Goal: Navigation & Orientation: Find specific page/section

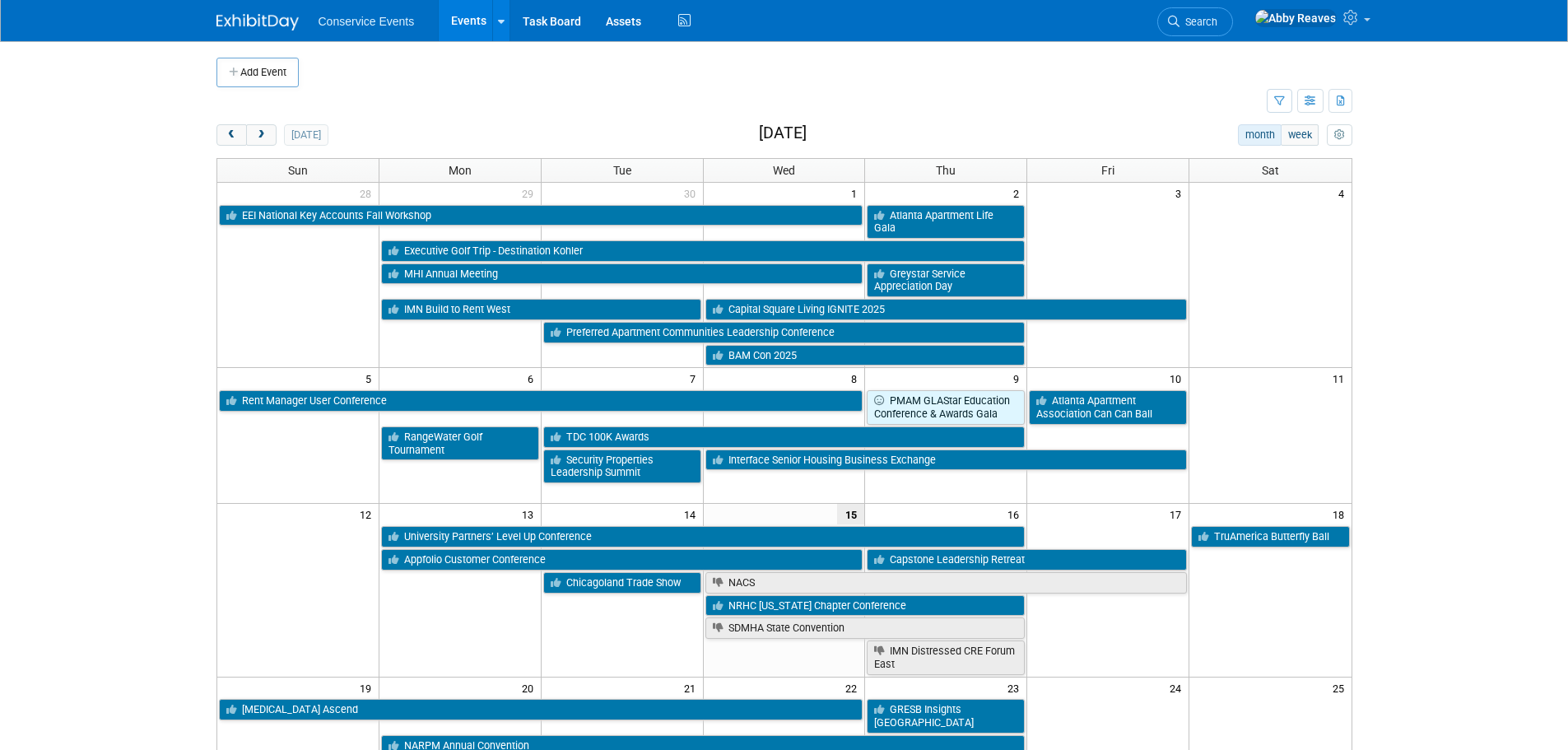
click at [277, 131] on div "today" at bounding box center [272, 135] width 112 height 21
click at [270, 133] on button "next" at bounding box center [261, 135] width 30 height 21
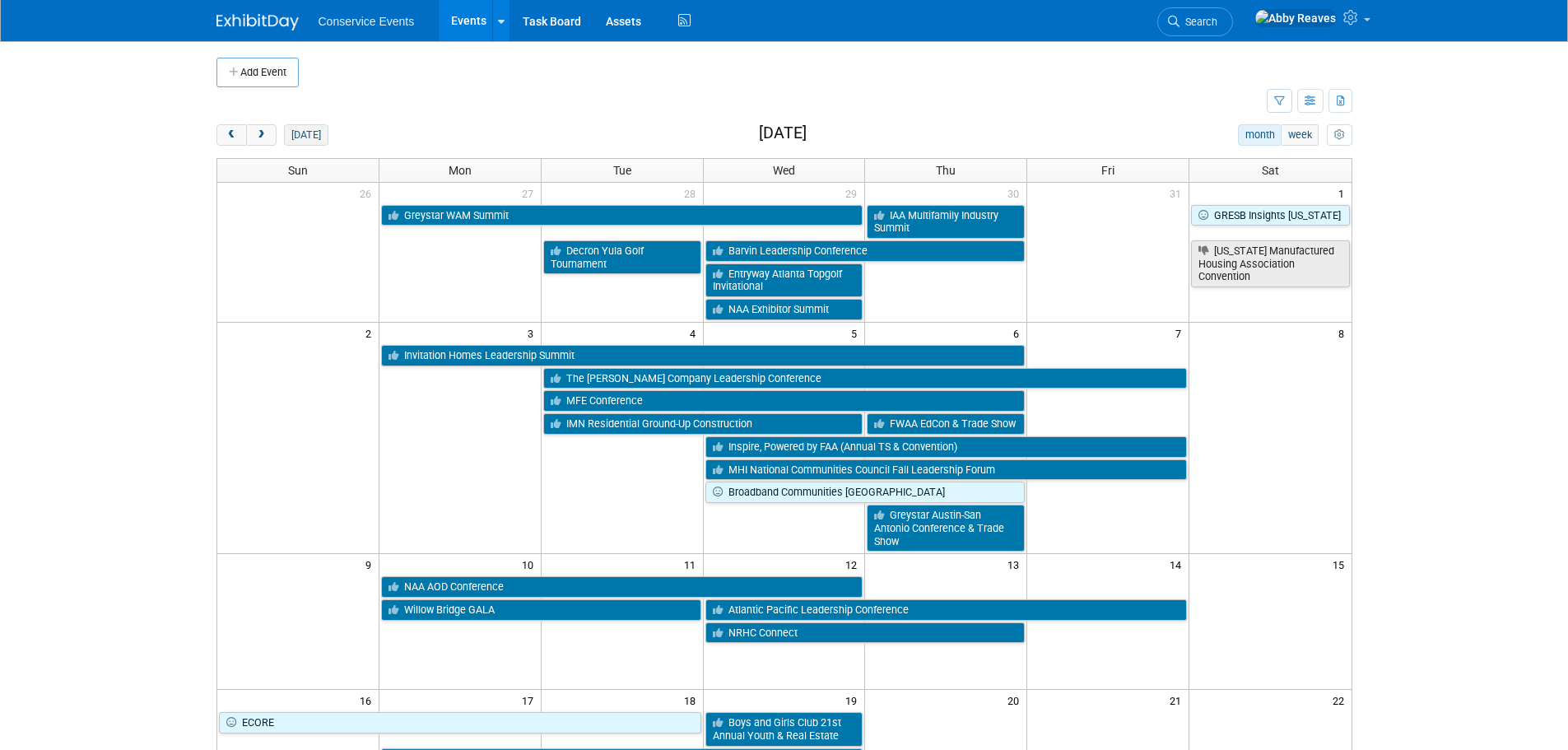
click at [317, 143] on button "today" at bounding box center [306, 135] width 44 height 21
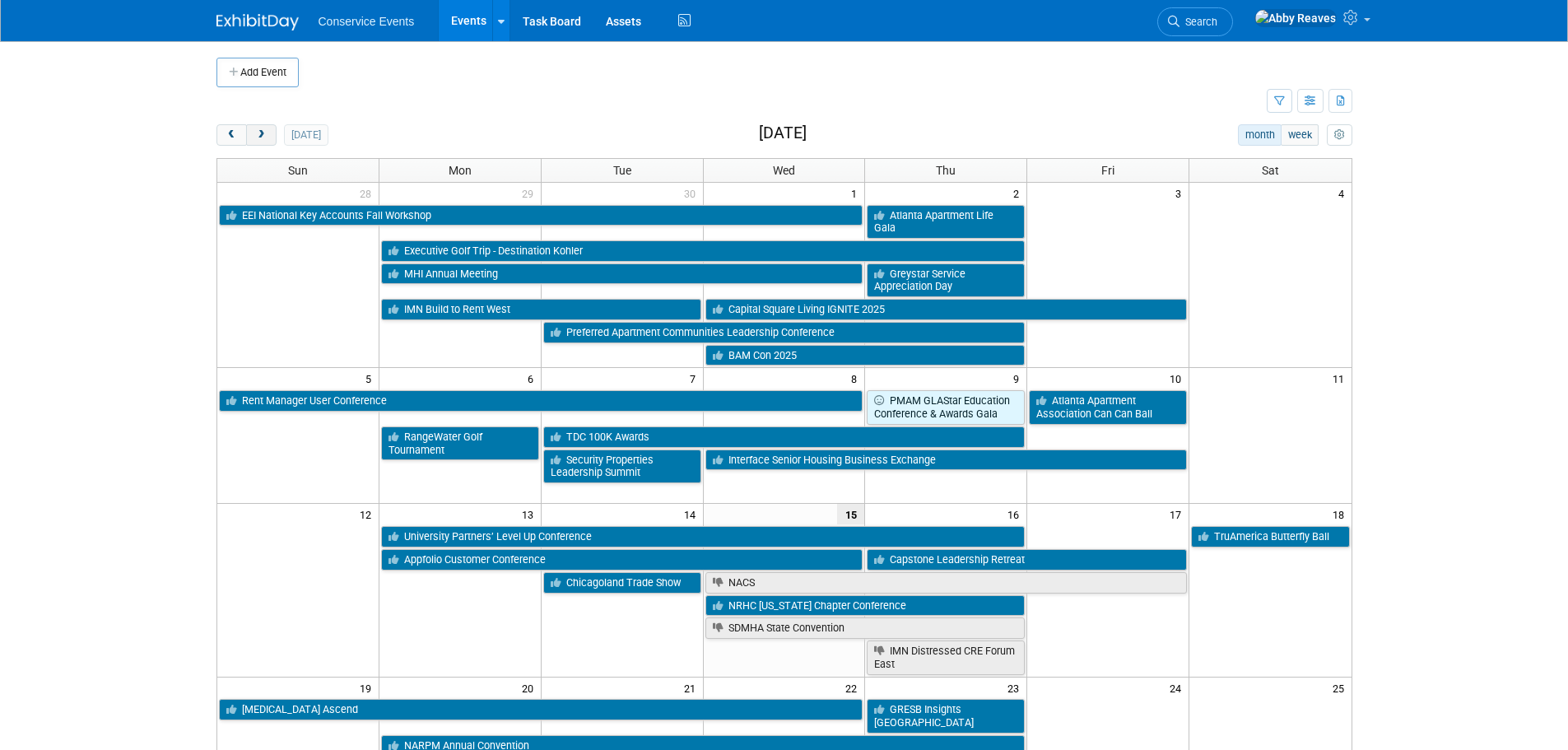
click at [269, 137] on button "next" at bounding box center [261, 135] width 30 height 21
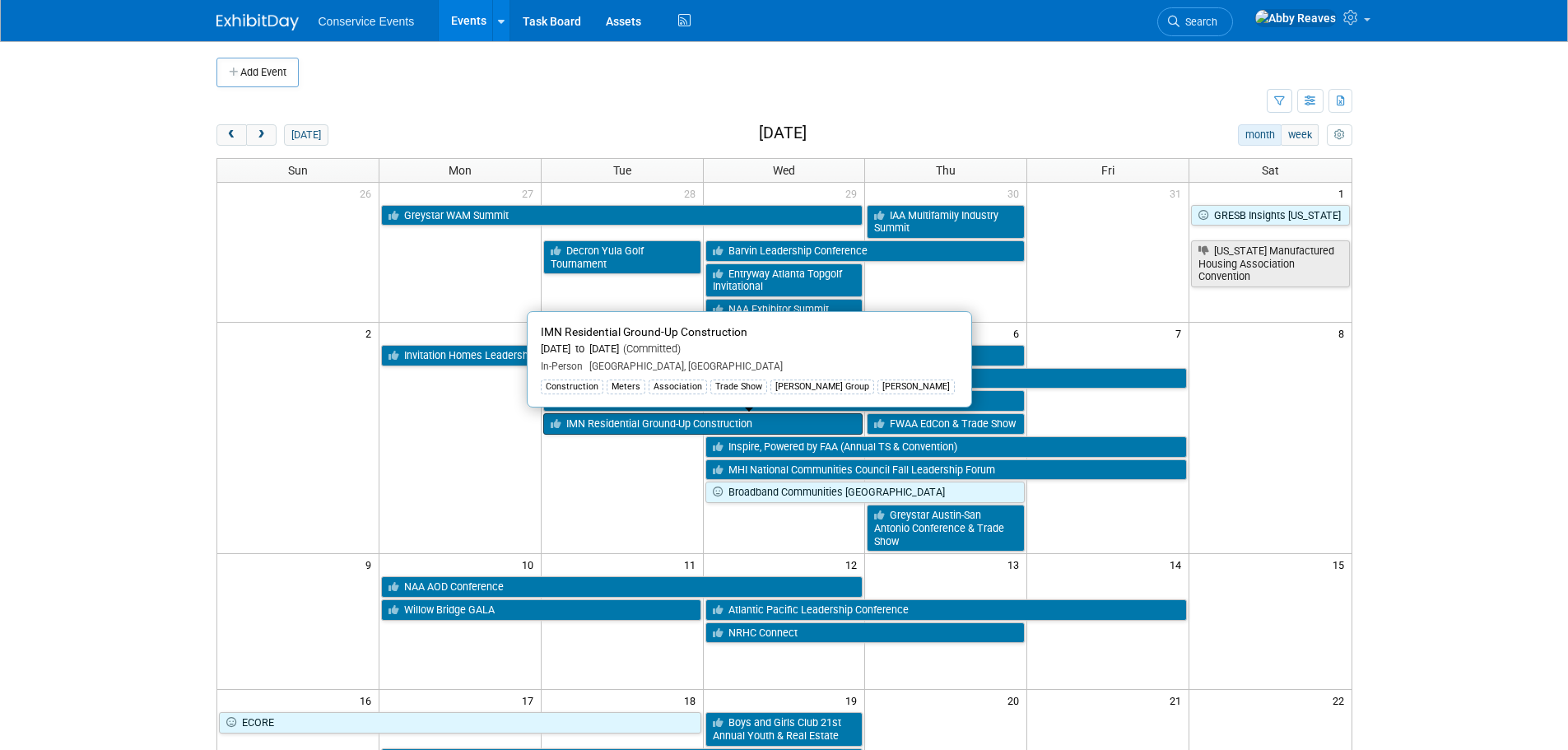
click at [649, 425] on link "IMN Residential Ground-Up Construction" at bounding box center [703, 424] width 320 height 21
click at [573, 422] on link "IMN Residential Ground-Up Construction" at bounding box center [703, 424] width 320 height 21
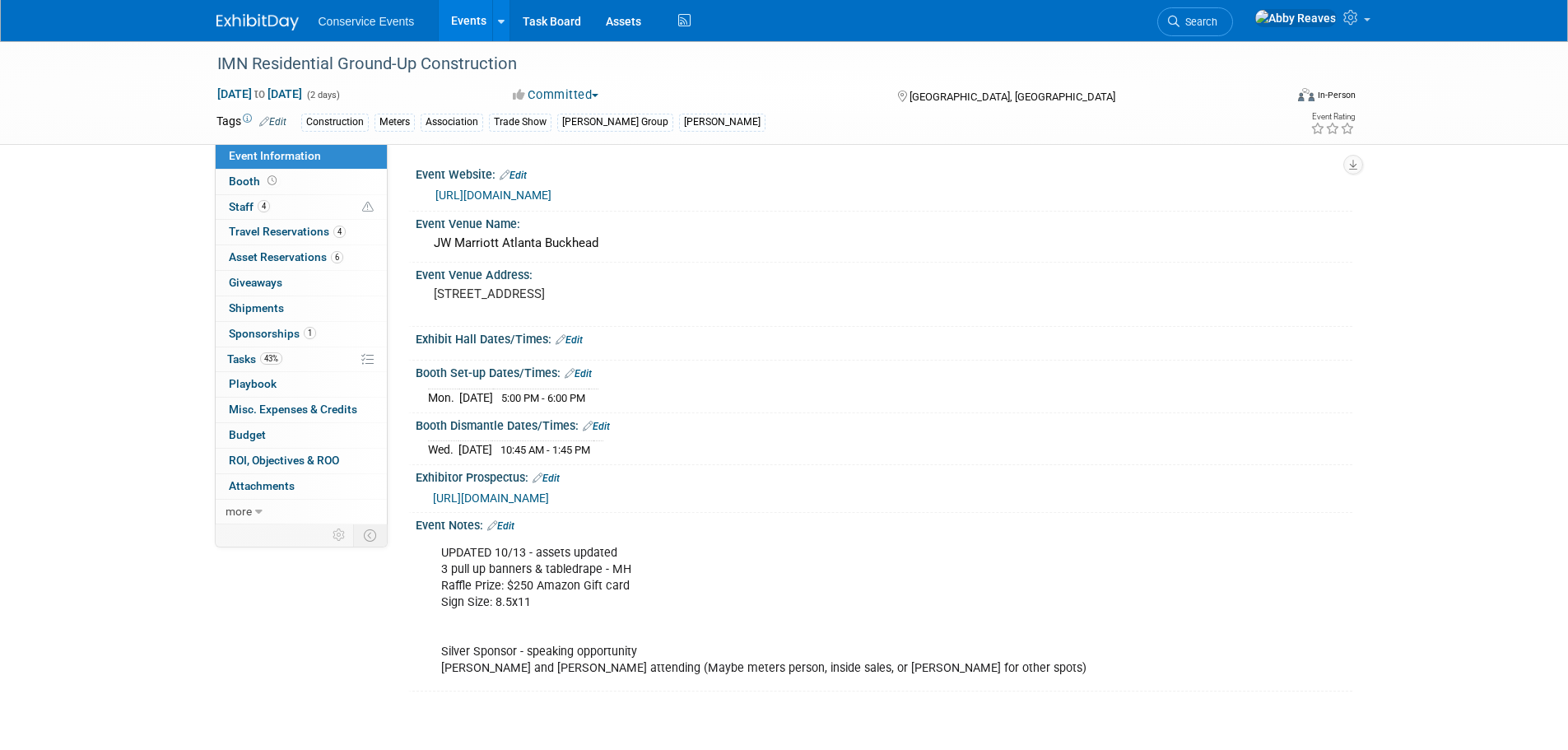
click at [459, 33] on link "Events" at bounding box center [469, 20] width 60 height 41
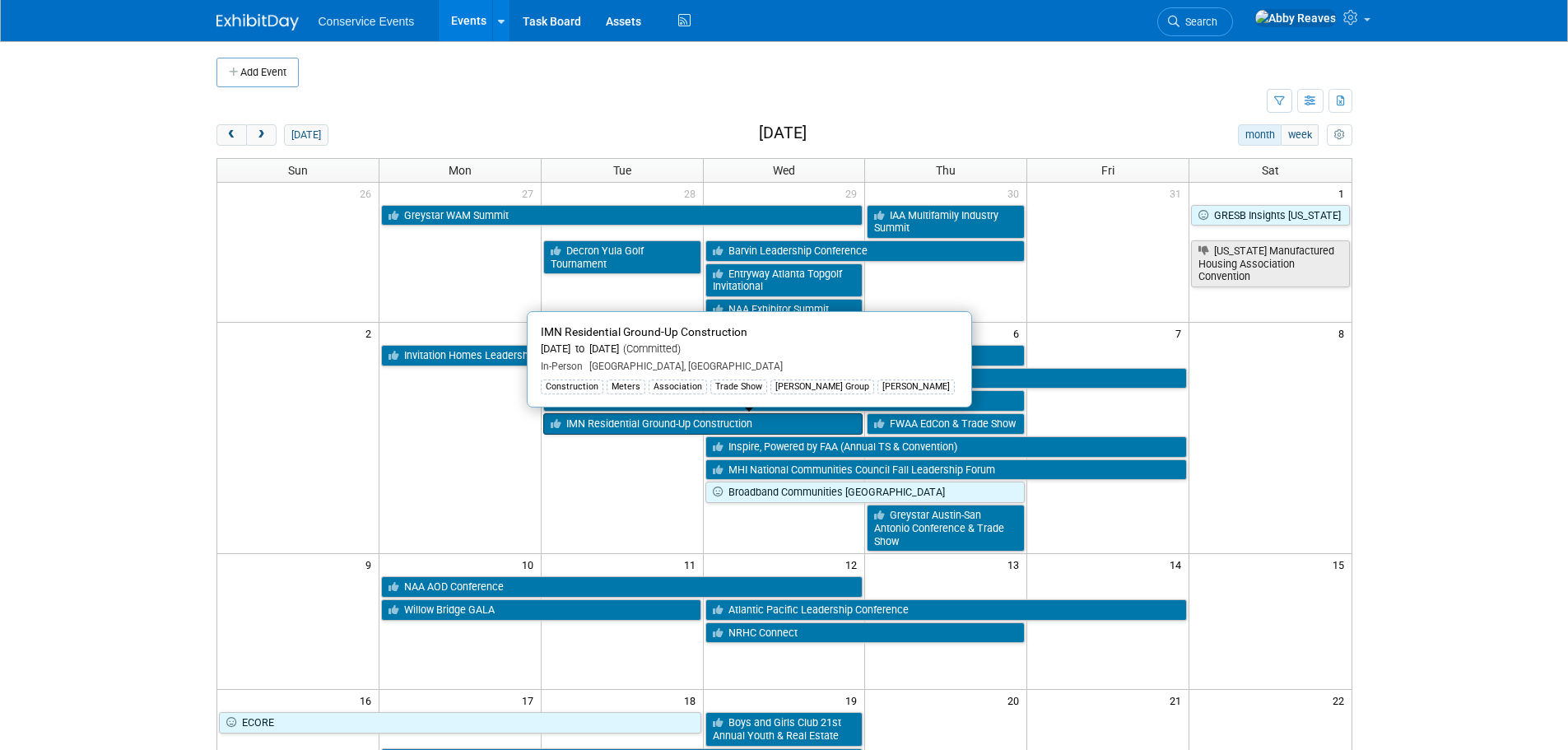
click at [645, 426] on link "IMN Residential Ground-Up Construction" at bounding box center [703, 424] width 320 height 21
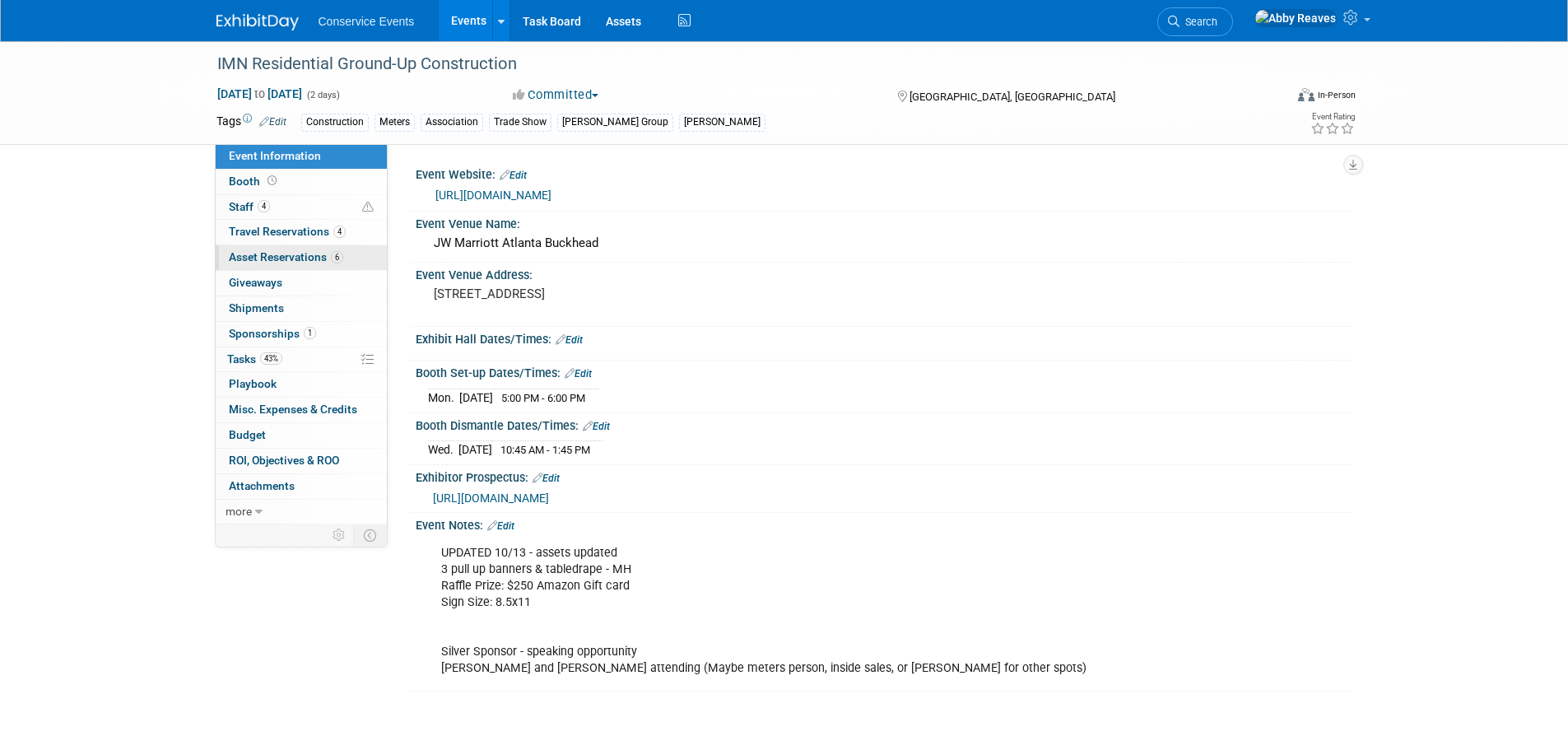
click at [307, 247] on link "6 Asset Reservations 6" at bounding box center [301, 257] width 171 height 24
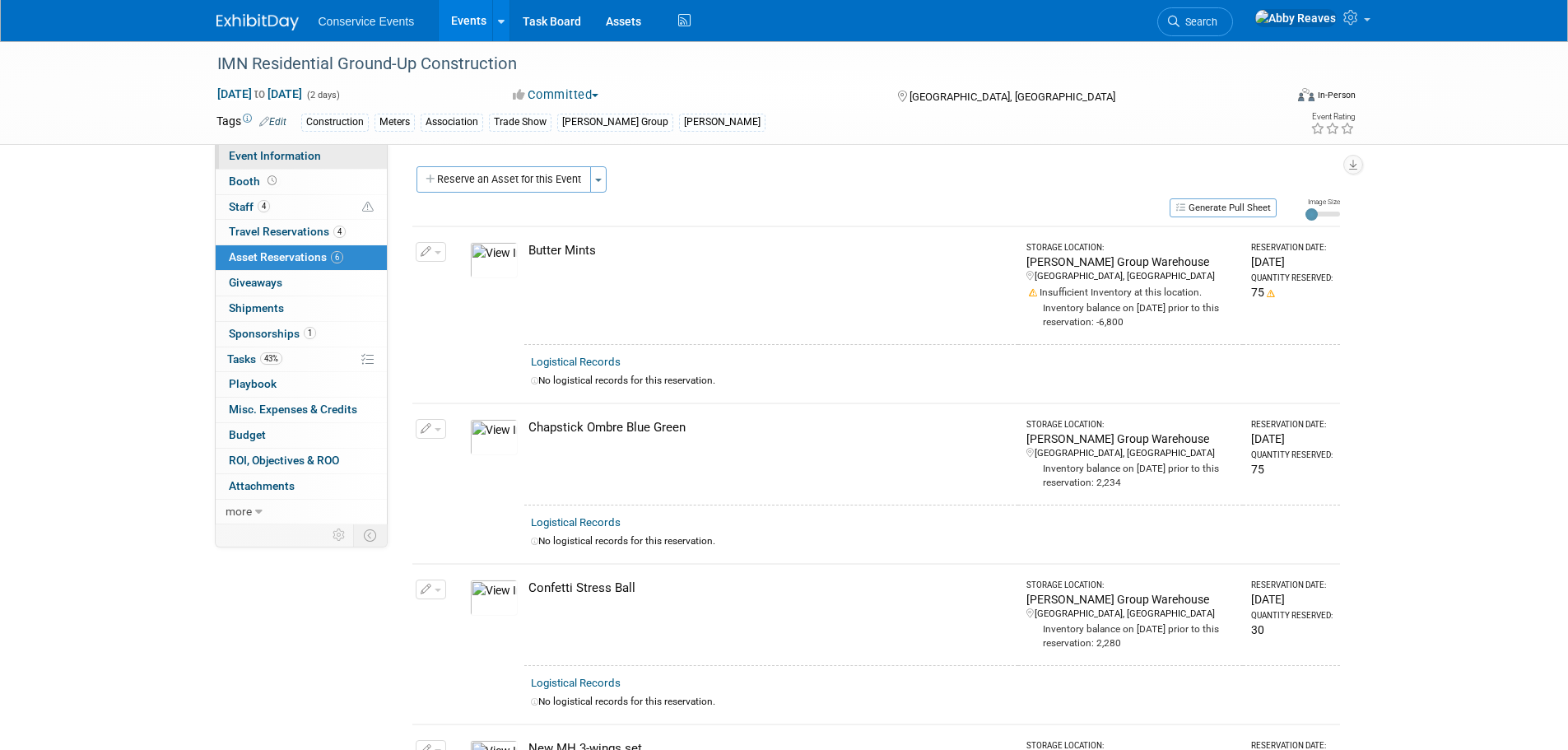
click at [329, 158] on link "Event Information" at bounding box center [301, 155] width 171 height 24
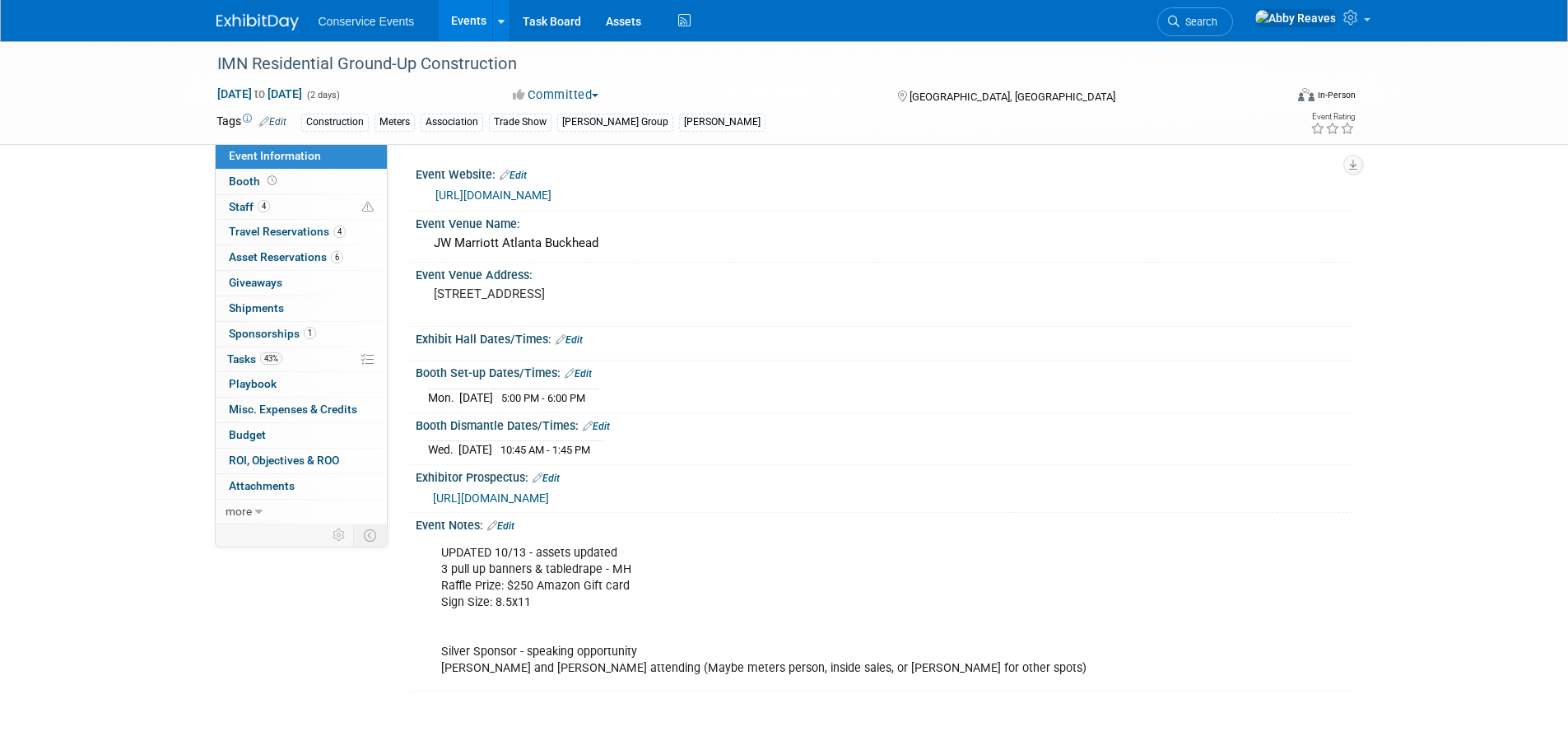
click at [466, 20] on link "Events" at bounding box center [469, 20] width 60 height 41
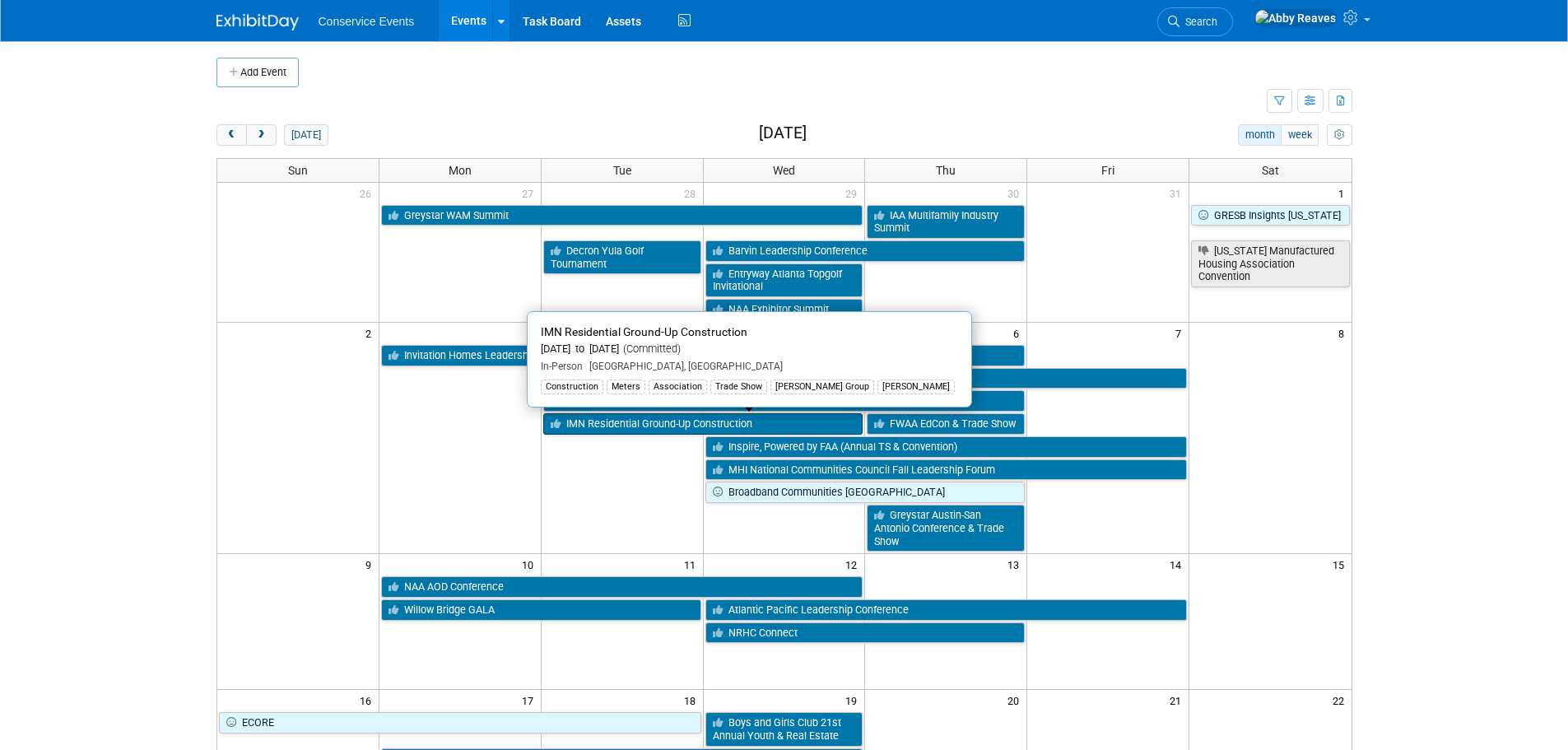
click at [614, 425] on link "IMN Residential Ground-Up Construction" at bounding box center [703, 424] width 320 height 21
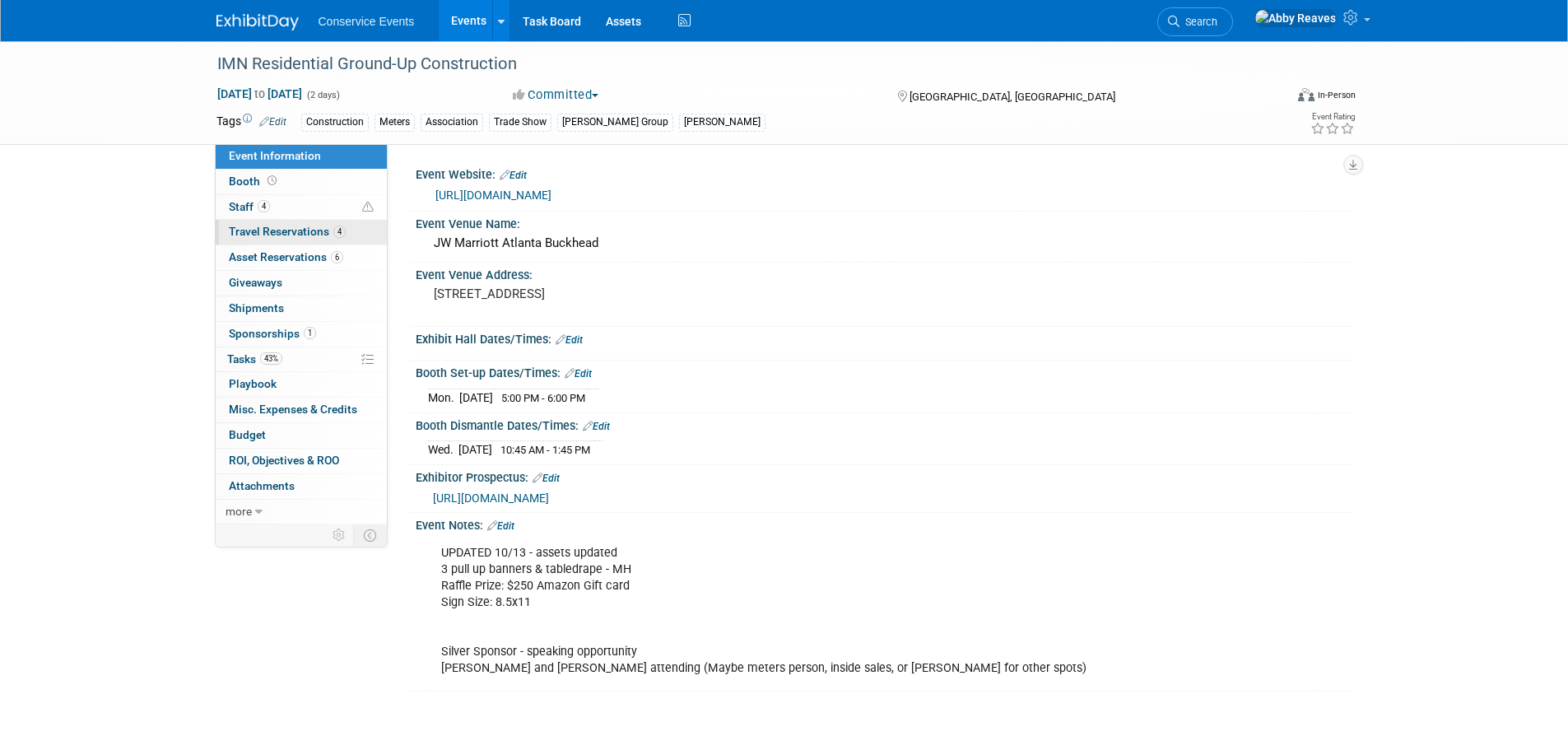
click at [337, 239] on link "4 Travel Reservations 4" at bounding box center [301, 232] width 171 height 24
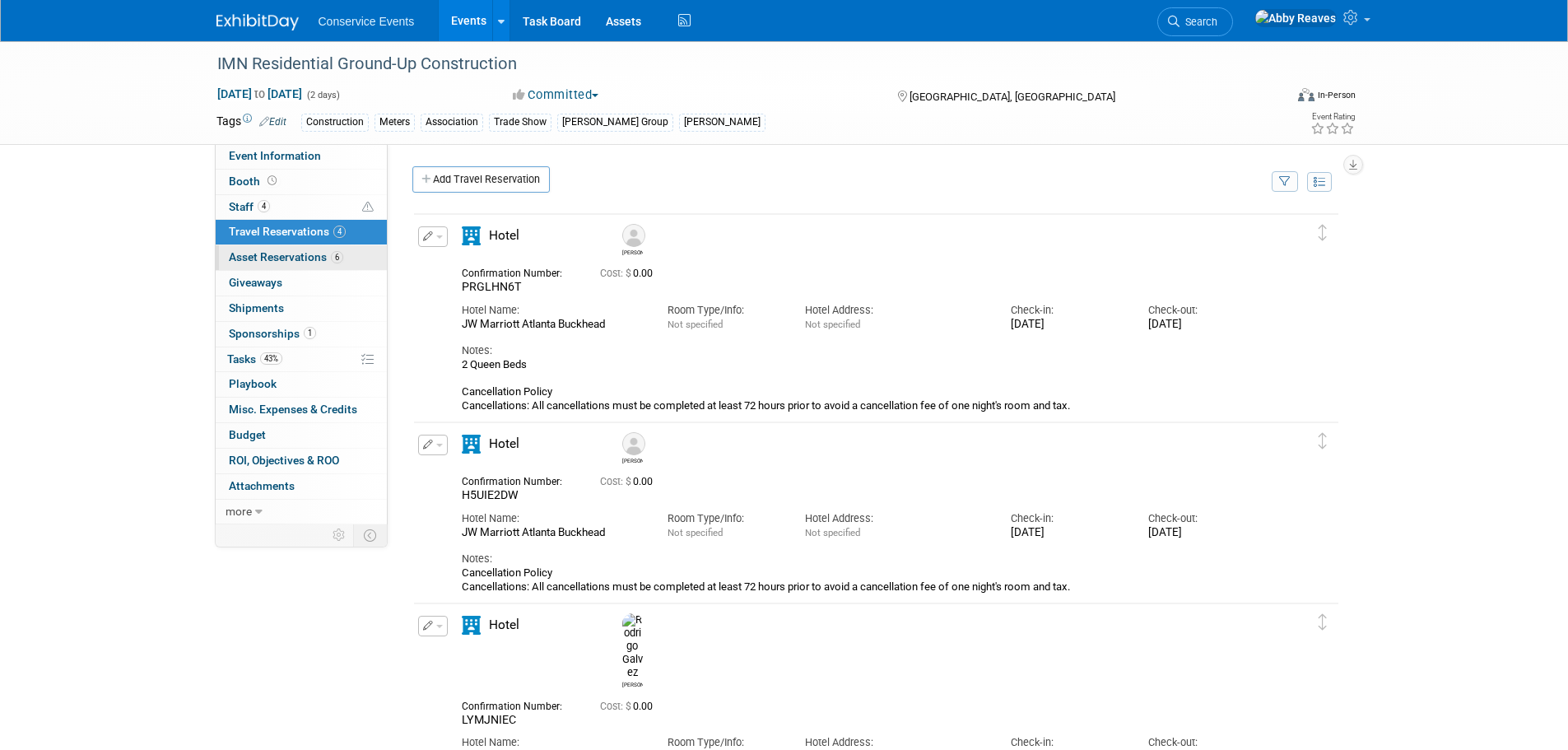
click at [329, 254] on span "Asset Reservations 6" at bounding box center [286, 257] width 114 height 14
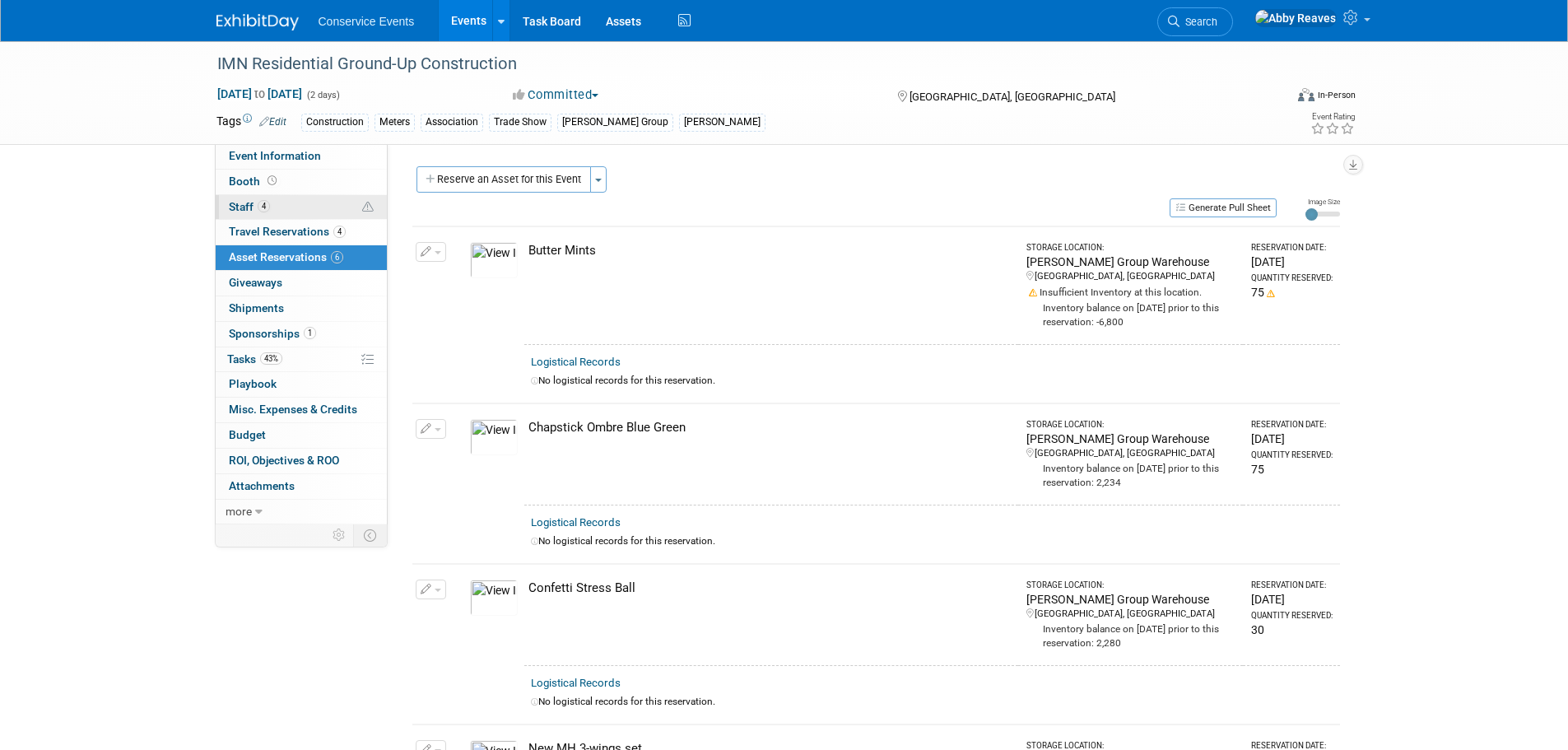
click at [331, 214] on link "4 Staff 4" at bounding box center [301, 207] width 171 height 24
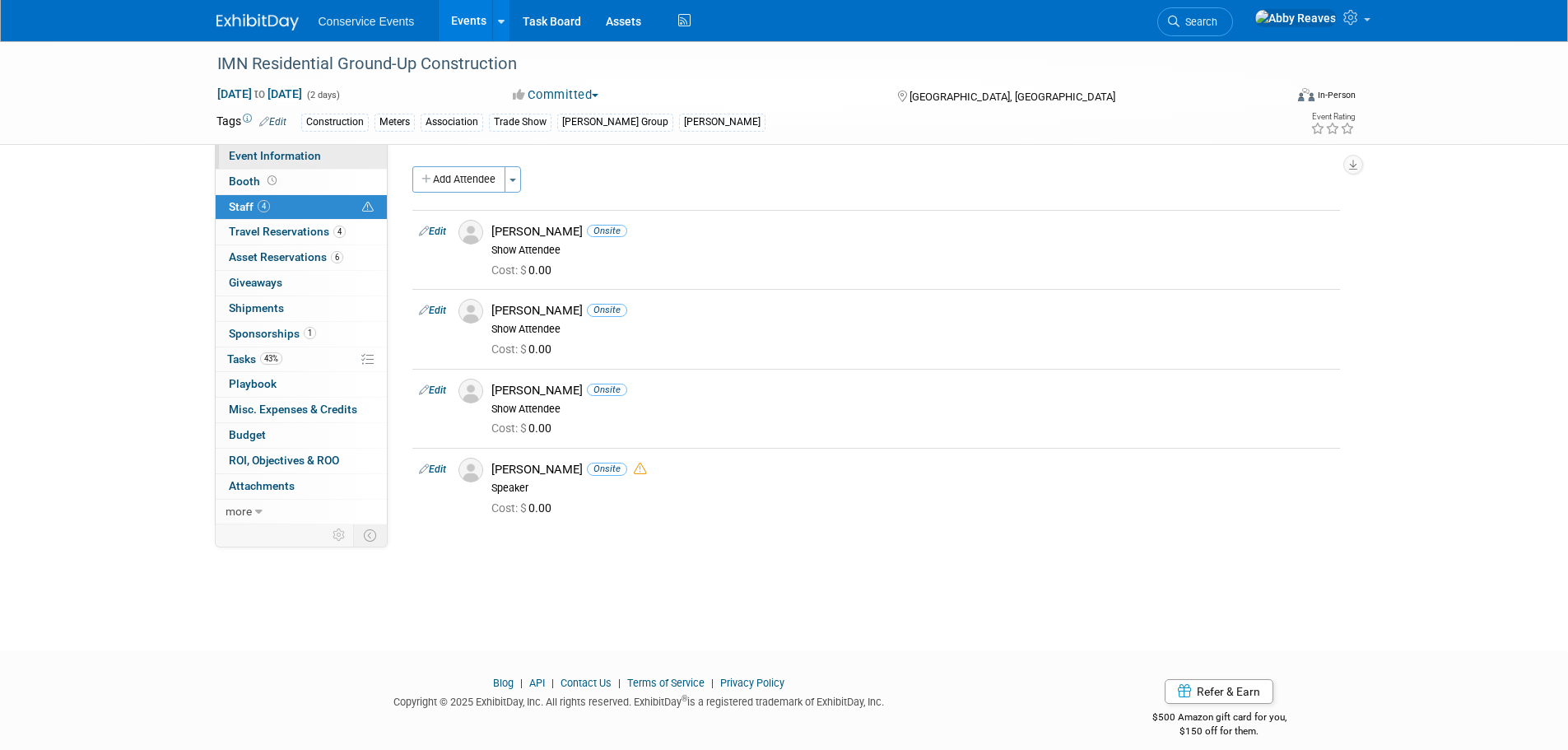
click at [375, 154] on link "Event Information" at bounding box center [301, 155] width 171 height 24
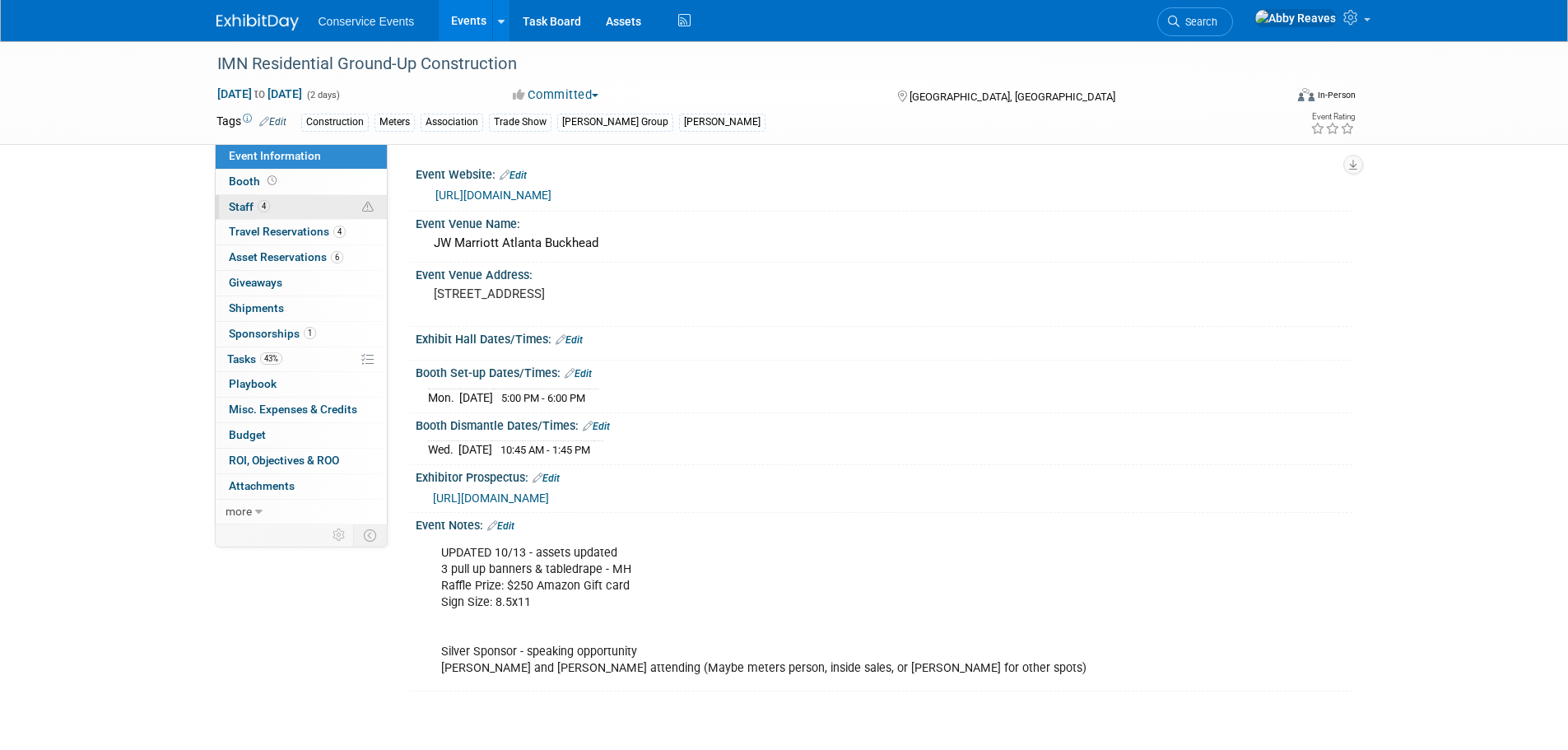
click at [326, 208] on link "4 Staff 4" at bounding box center [301, 207] width 171 height 24
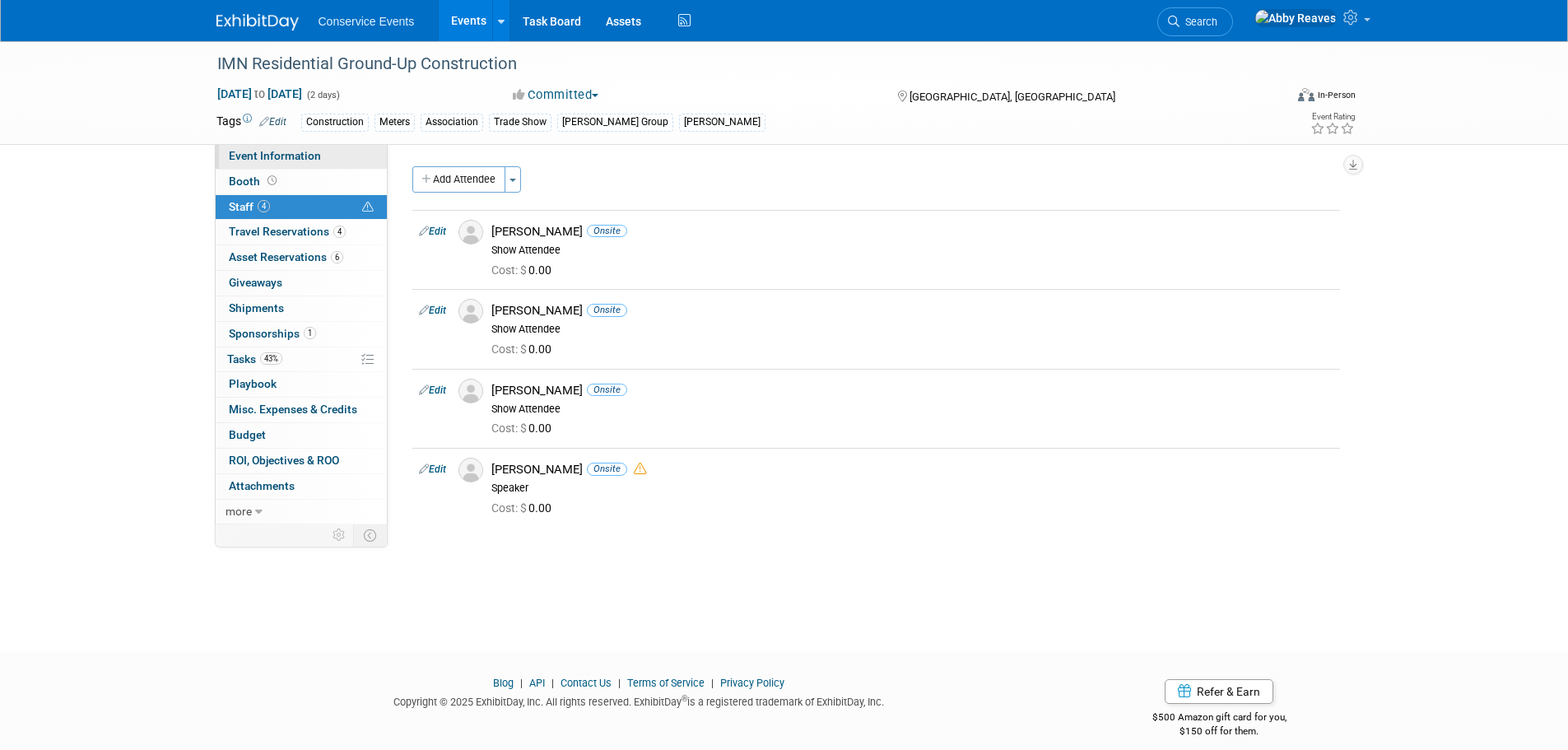
click at [349, 157] on link "Event Information" at bounding box center [301, 155] width 171 height 24
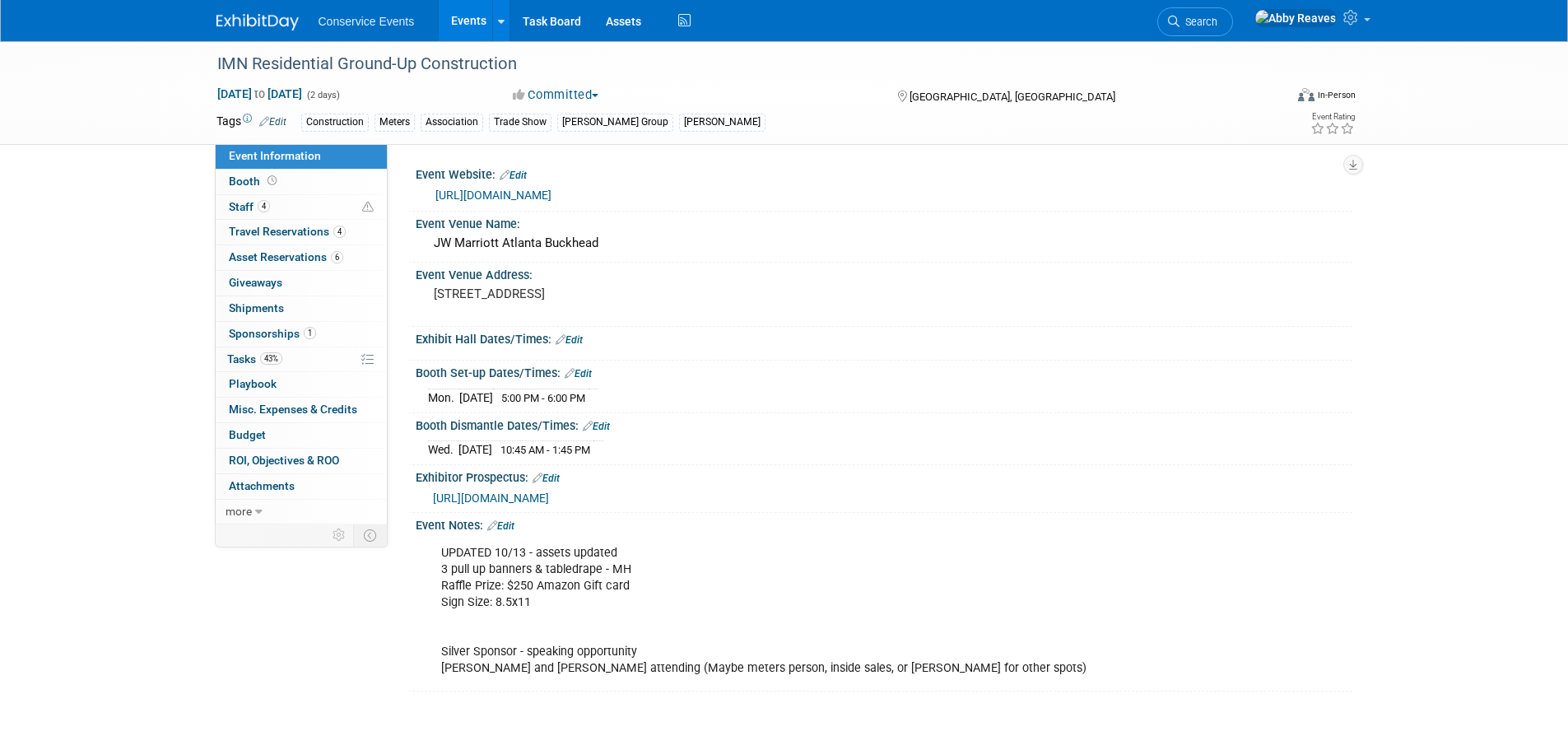
click at [454, 27] on link "Events" at bounding box center [469, 20] width 60 height 41
